Goal: Information Seeking & Learning: Find specific fact

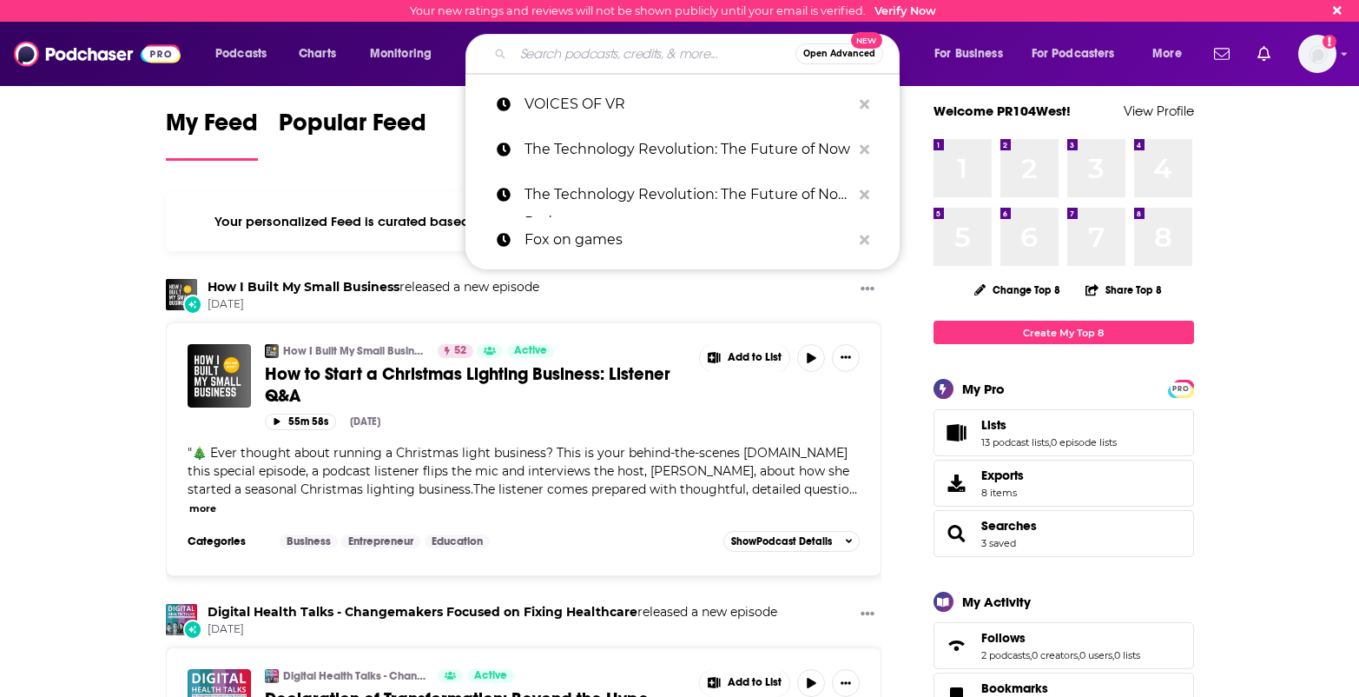
click at [664, 51] on input "Search podcasts, credits, & more..." at bounding box center [654, 54] width 282 height 28
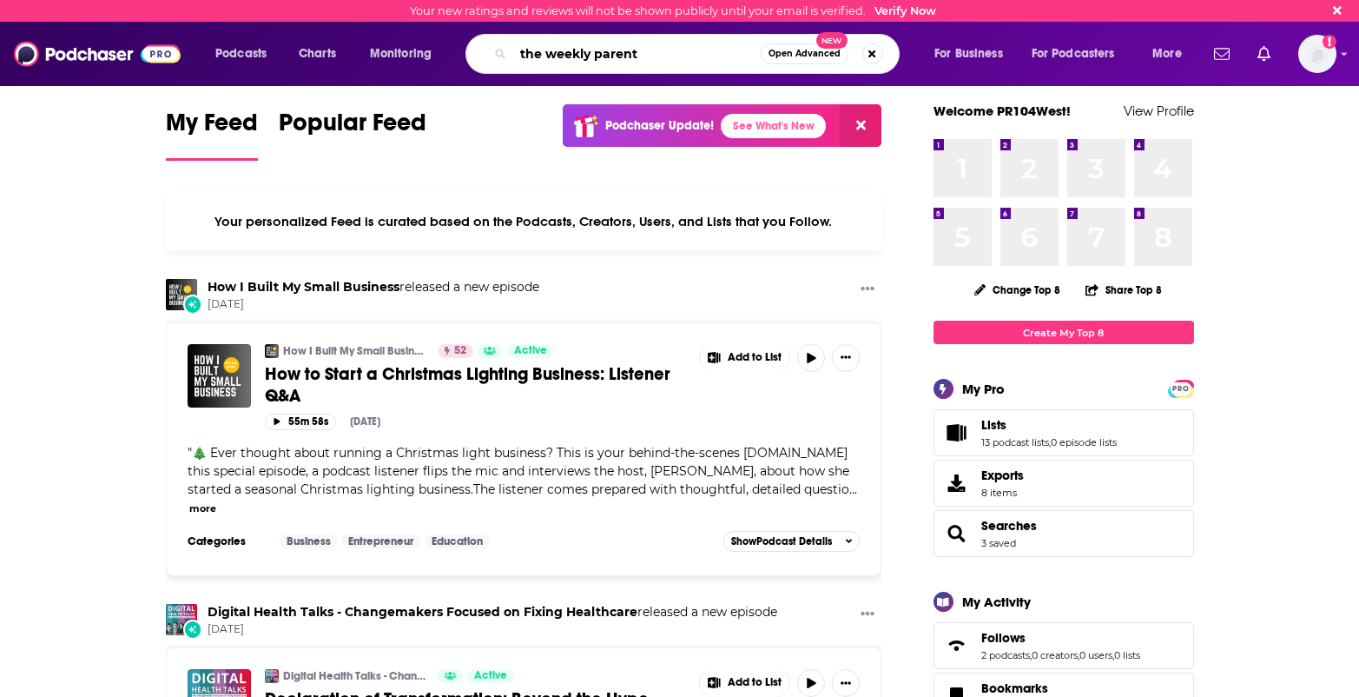
type input "the weekly parent"
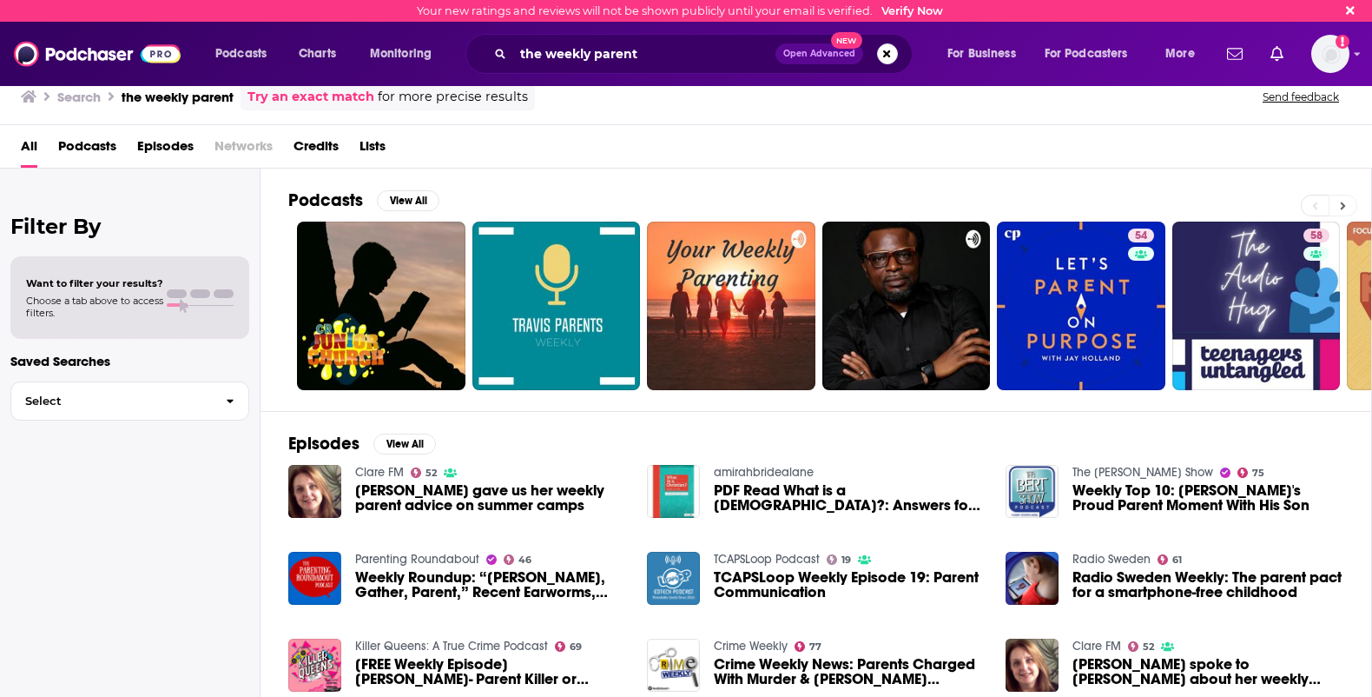
click at [1354, 206] on button at bounding box center [1343, 206] width 29 height 22
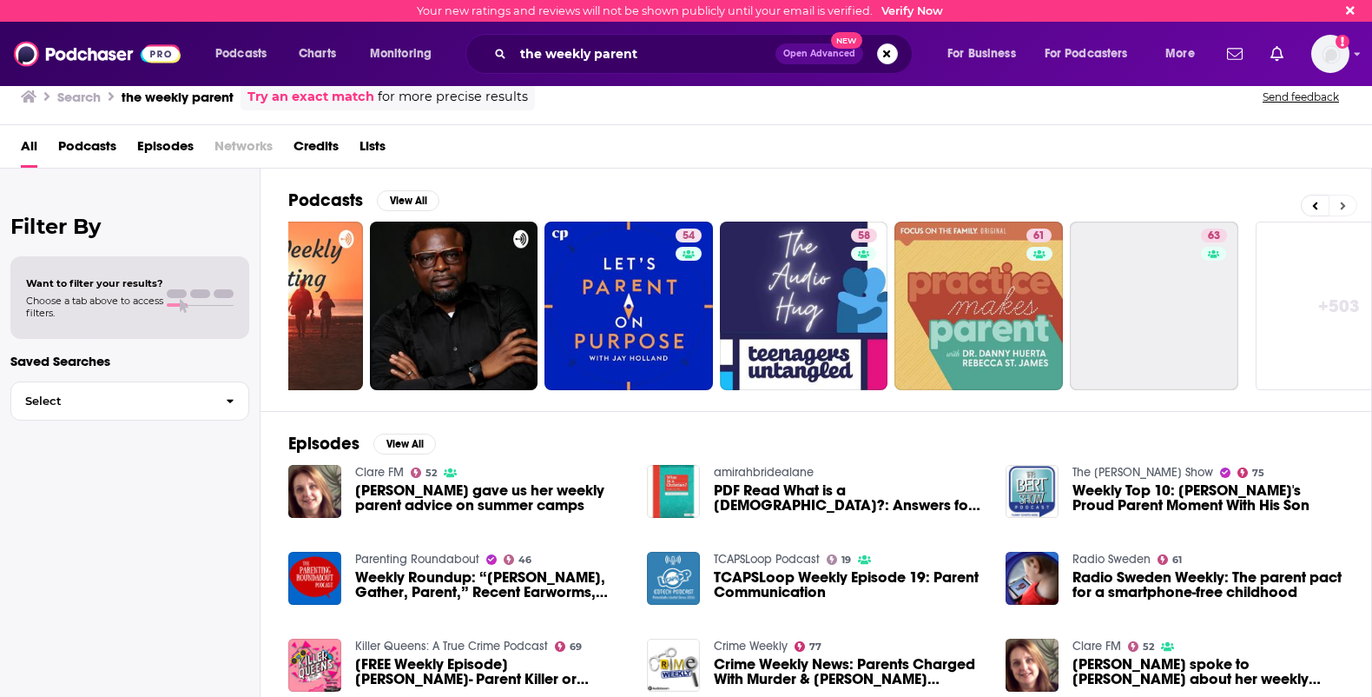
scroll to position [0, 512]
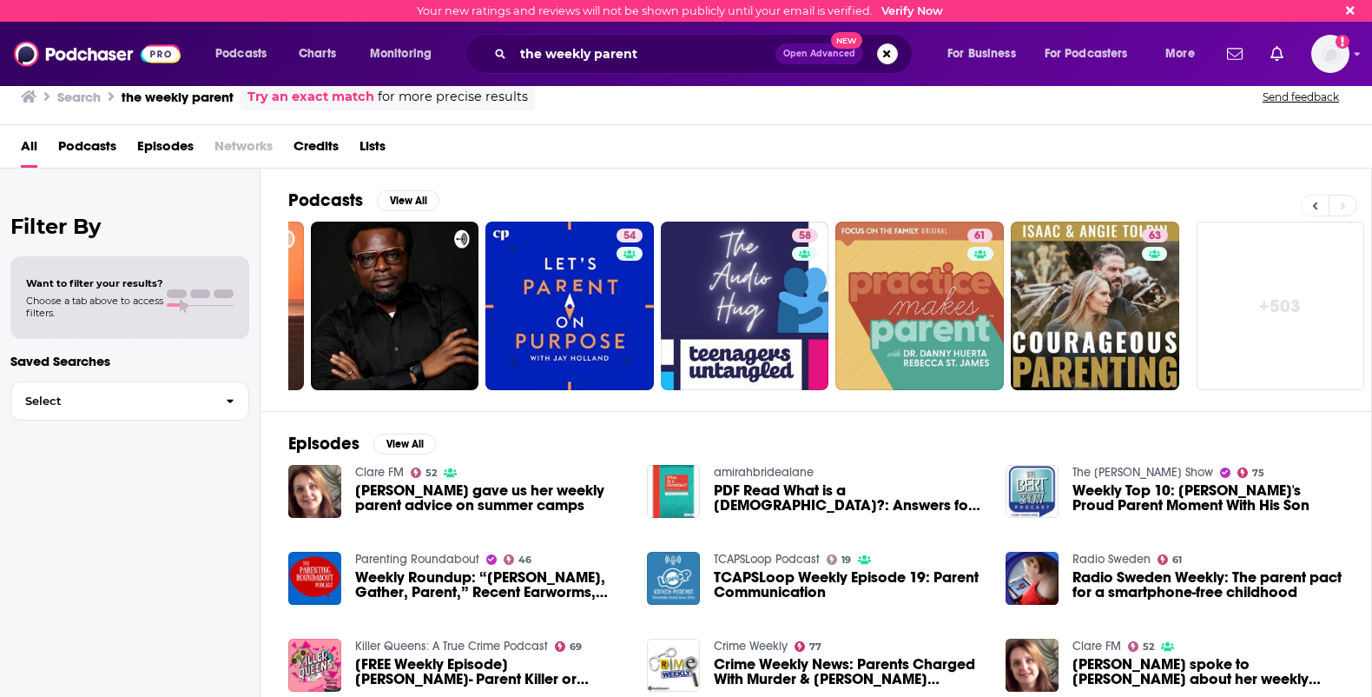
click at [1318, 207] on button at bounding box center [1315, 206] width 28 height 22
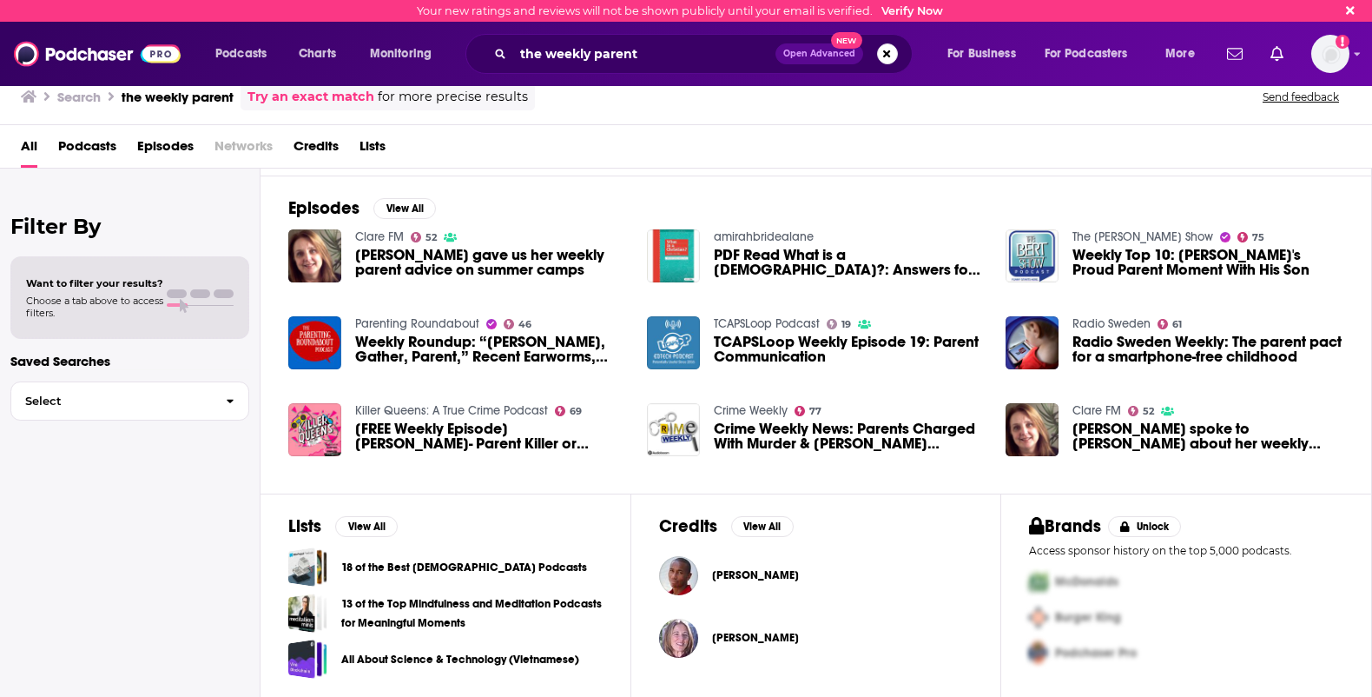
scroll to position [0, 0]
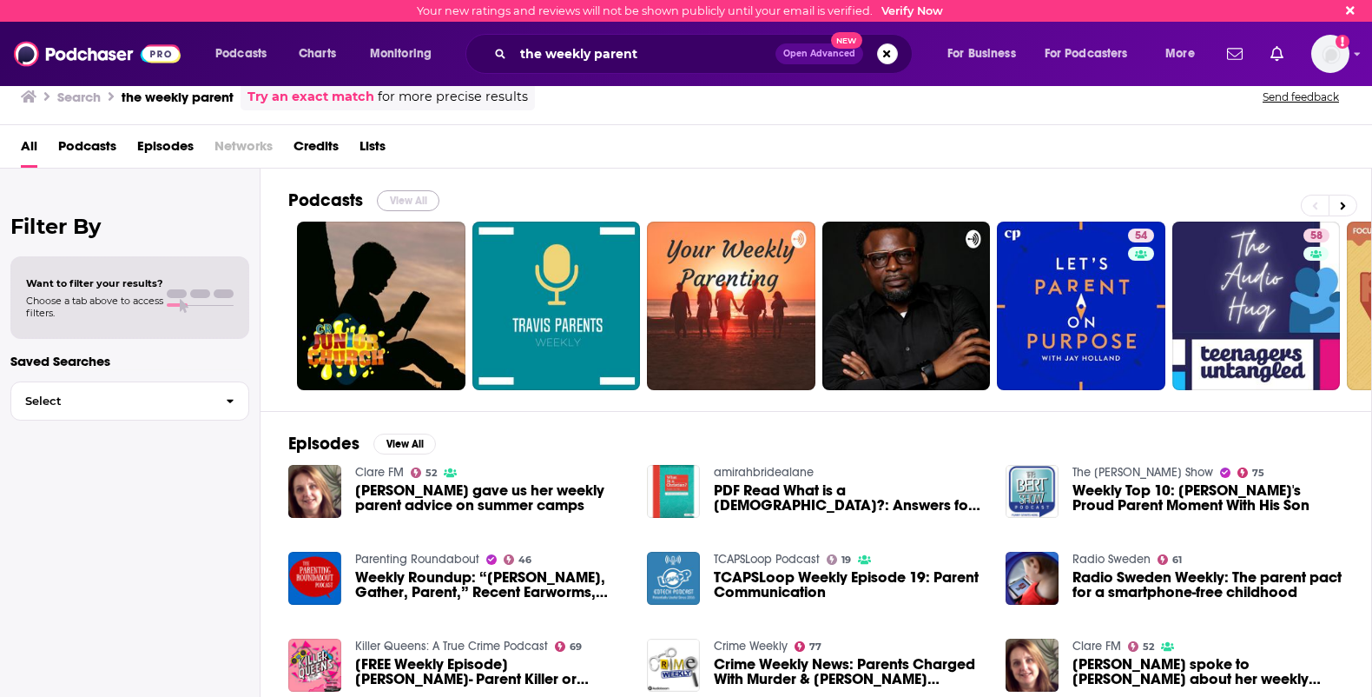
click at [403, 195] on button "View All" at bounding box center [408, 200] width 63 height 21
